Goal: Use online tool/utility: Utilize a website feature to perform a specific function

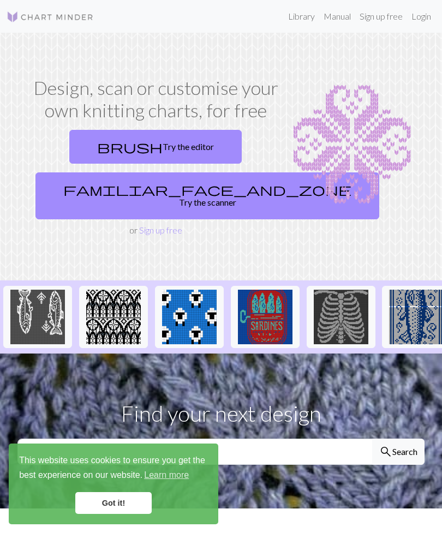
click at [192, 150] on link "brush Try the editor" at bounding box center [155, 147] width 172 height 34
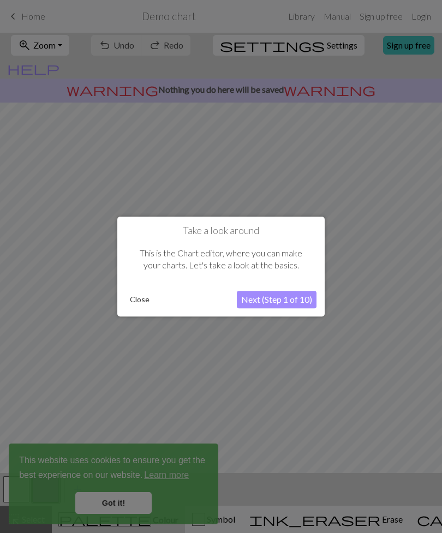
click at [292, 300] on button "Next (Step 1 of 10)" at bounding box center [277, 299] width 80 height 17
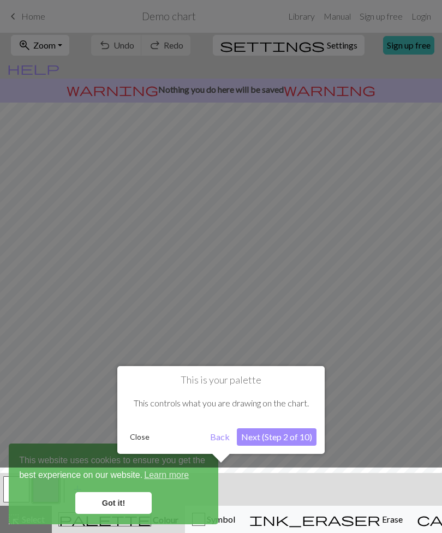
click at [266, 433] on button "Next (Step 2 of 10)" at bounding box center [277, 436] width 80 height 17
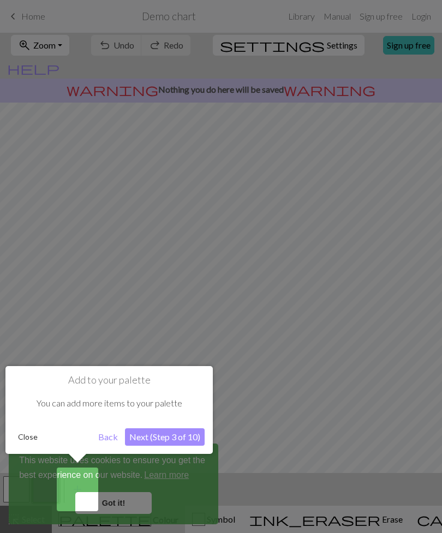
click at [25, 438] on button "Close" at bounding box center [28, 437] width 28 height 16
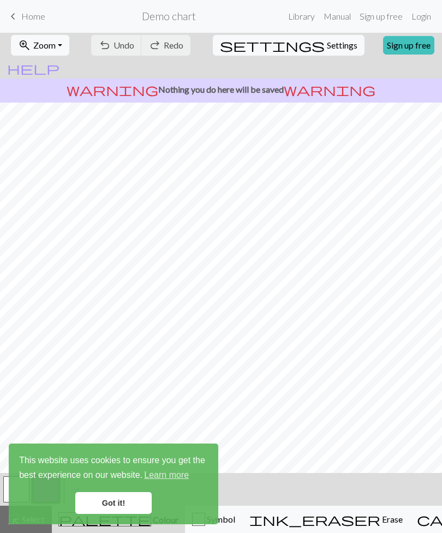
click at [119, 505] on link "Got it!" at bounding box center [113, 503] width 76 height 22
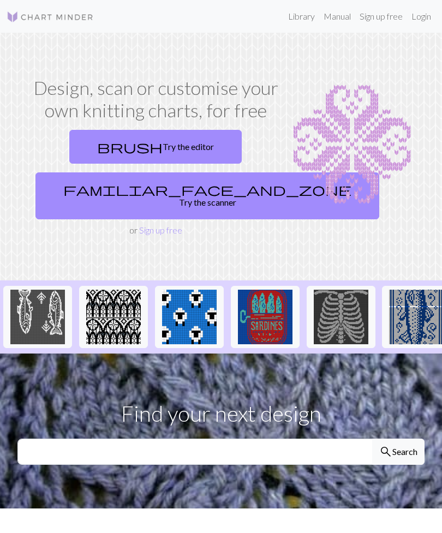
click at [174, 191] on link "familiar_face_and_zone Try the scanner" at bounding box center [206, 195] width 343 height 47
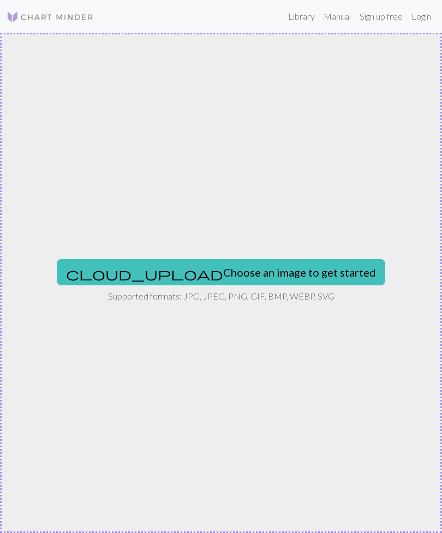
click at [279, 276] on button "cloud_upload Choose an image to get started" at bounding box center [221, 272] width 328 height 26
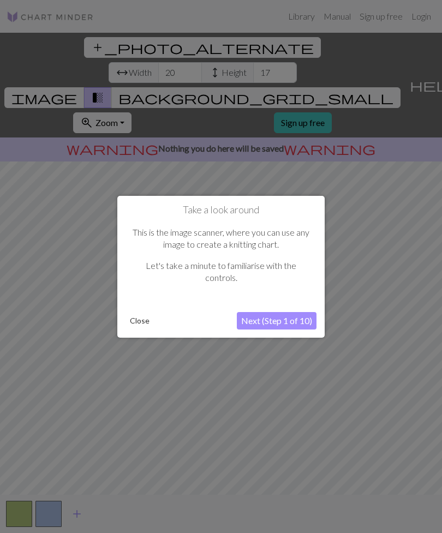
click at [295, 323] on button "Next (Step 1 of 10)" at bounding box center [277, 320] width 80 height 17
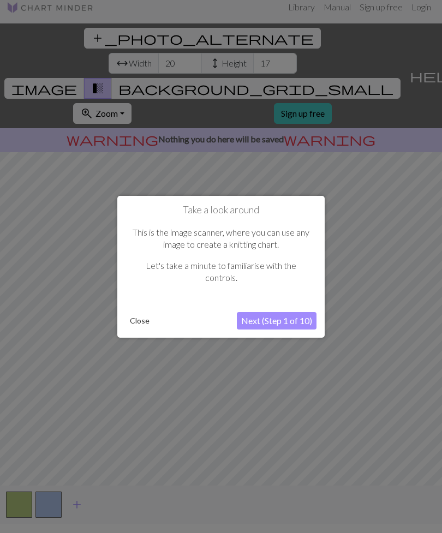
scroll to position [21, 0]
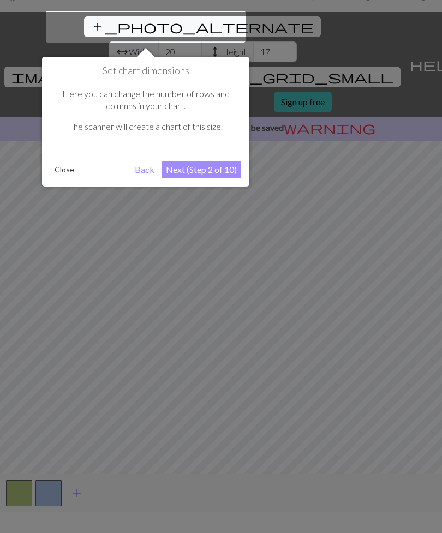
click at [218, 174] on button "Next (Step 2 of 10)" at bounding box center [201, 169] width 80 height 17
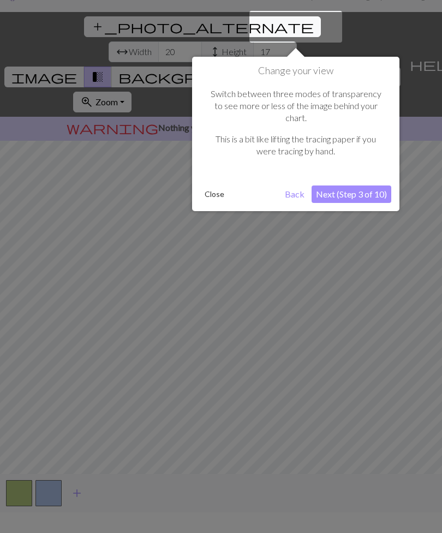
click at [353, 187] on button "Next (Step 3 of 10)" at bounding box center [351, 193] width 80 height 17
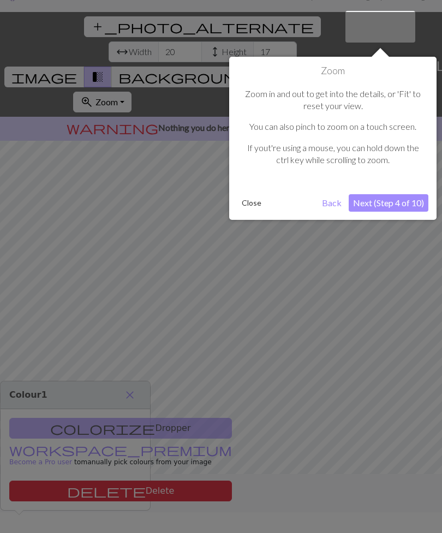
click at [375, 197] on button "Next (Step 4 of 10)" at bounding box center [388, 202] width 80 height 17
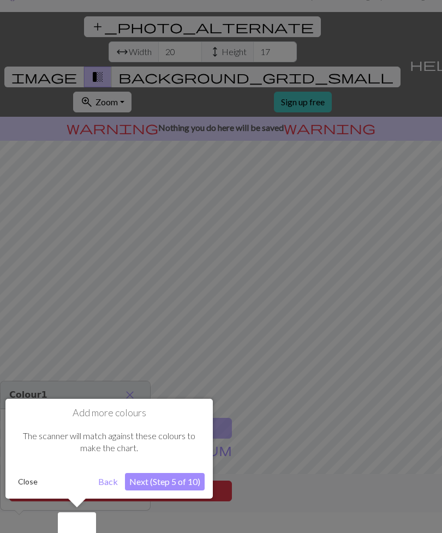
scroll to position [35, 0]
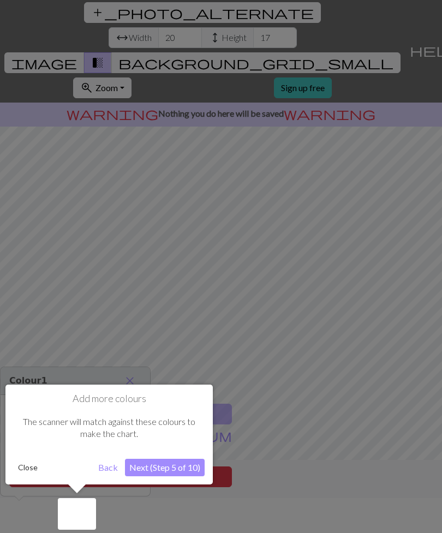
click at [30, 462] on button "Close" at bounding box center [28, 467] width 28 height 16
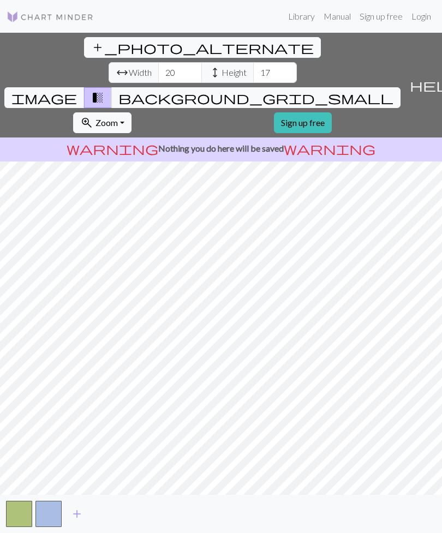
click at [75, 517] on span "add" at bounding box center [76, 513] width 13 height 15
click at [104, 516] on span "add" at bounding box center [106, 513] width 13 height 15
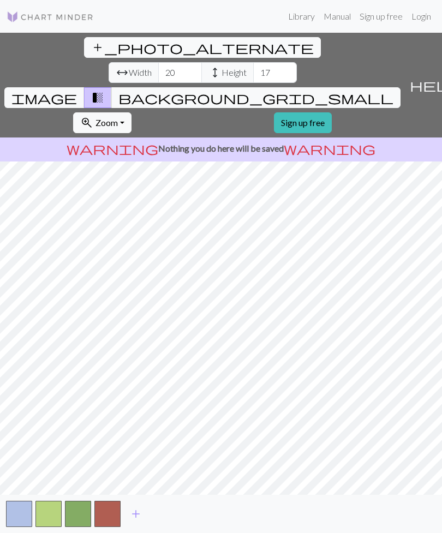
click at [134, 515] on span "add" at bounding box center [135, 513] width 13 height 15
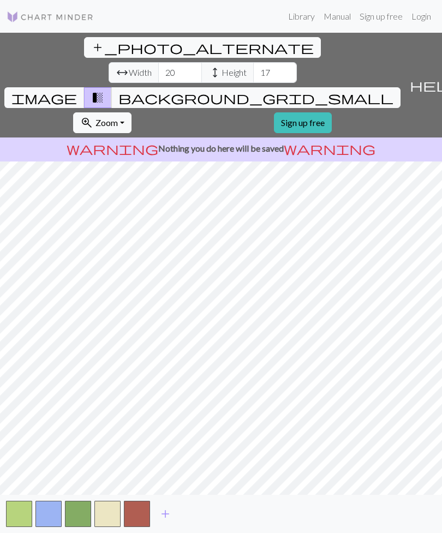
click at [165, 517] on span "add" at bounding box center [165, 513] width 13 height 15
click at [193, 516] on span "add" at bounding box center [194, 513] width 13 height 15
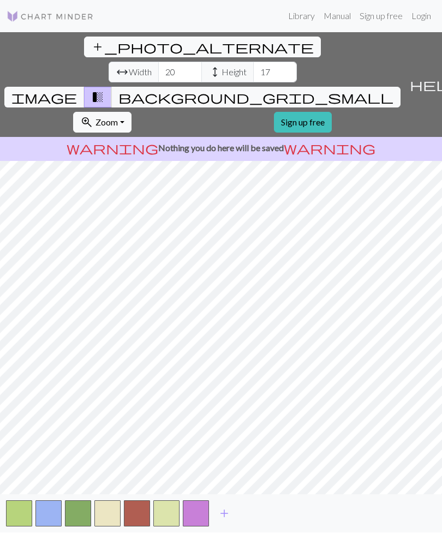
scroll to position [0, 0]
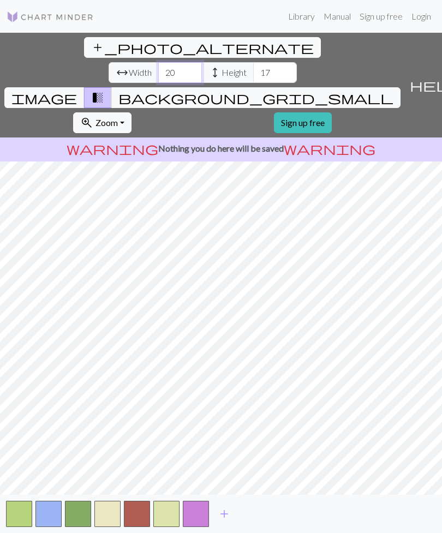
click at [158, 62] on input "20" at bounding box center [180, 72] width 44 height 21
type input "2"
type input "120"
click at [253, 62] on input "17" at bounding box center [275, 72] width 44 height 21
type input "1"
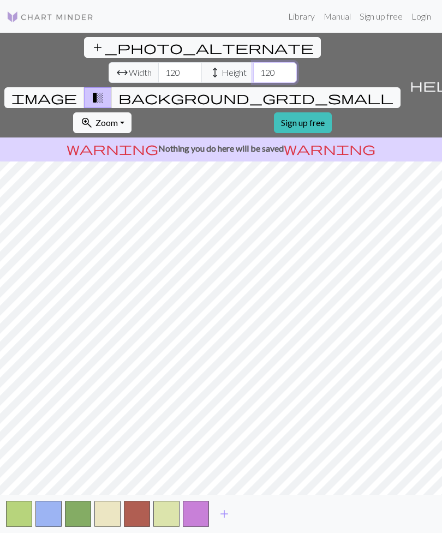
type input "120"
